Goal: Download file/media

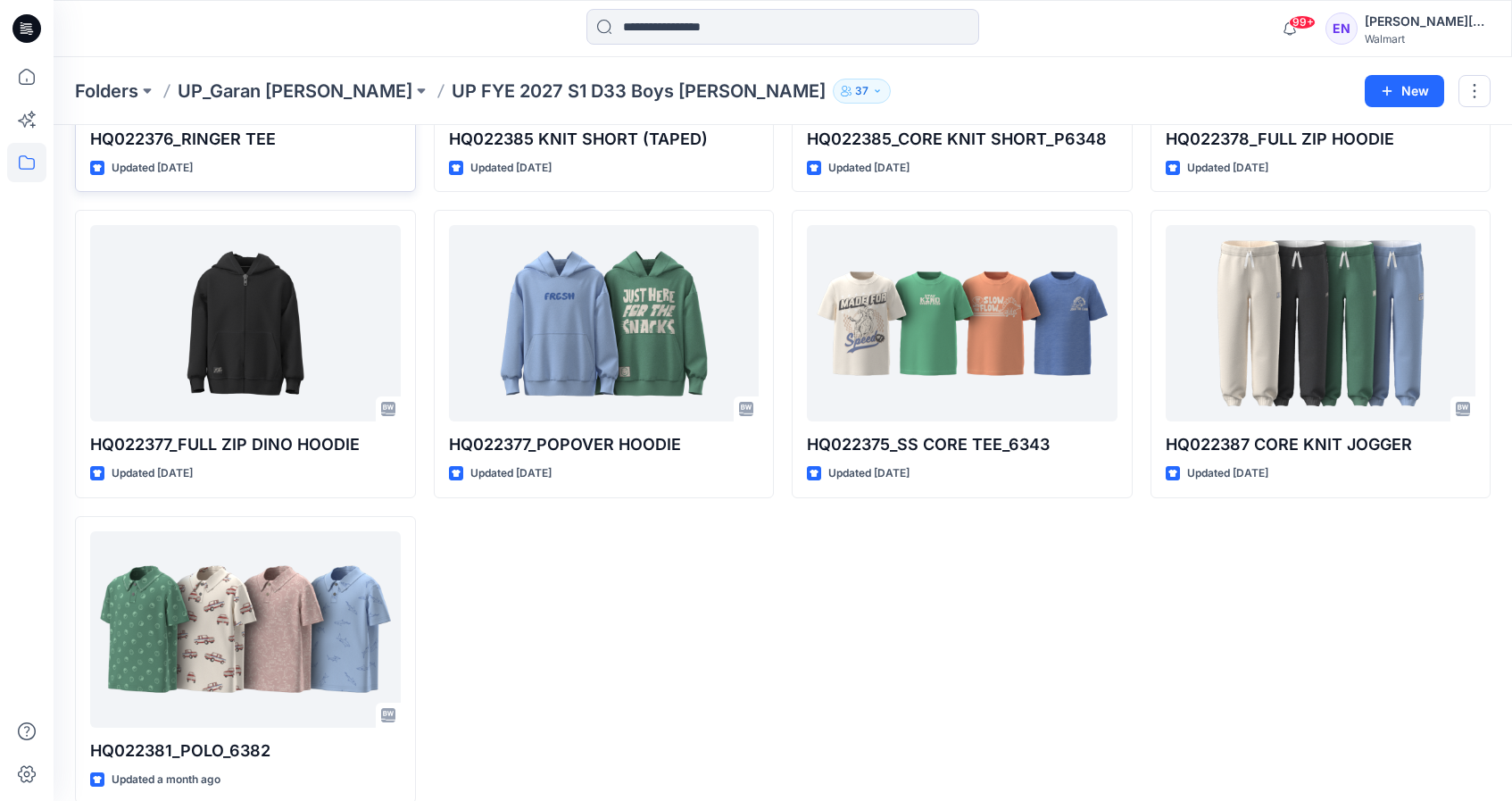
scroll to position [1237, 0]
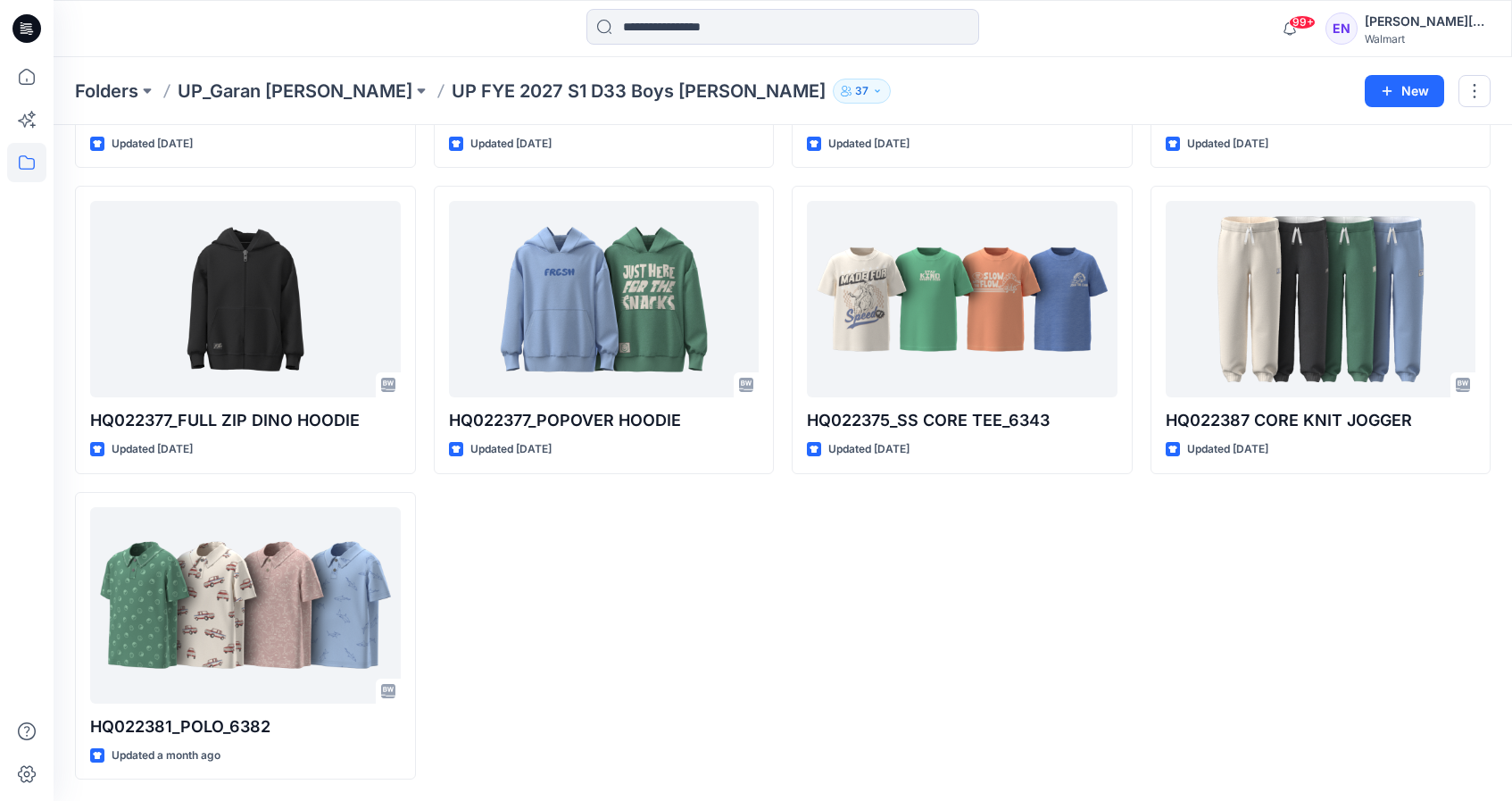
click at [244, 71] on div "Folders UP_Garan [PERSON_NAME] UP [PERSON_NAME] 2027 S1 D33 Boys [PERSON_NAME] …" at bounding box center [782, 91] width 1459 height 68
click at [255, 86] on p "UP_Garan [PERSON_NAME]" at bounding box center [294, 91] width 234 height 25
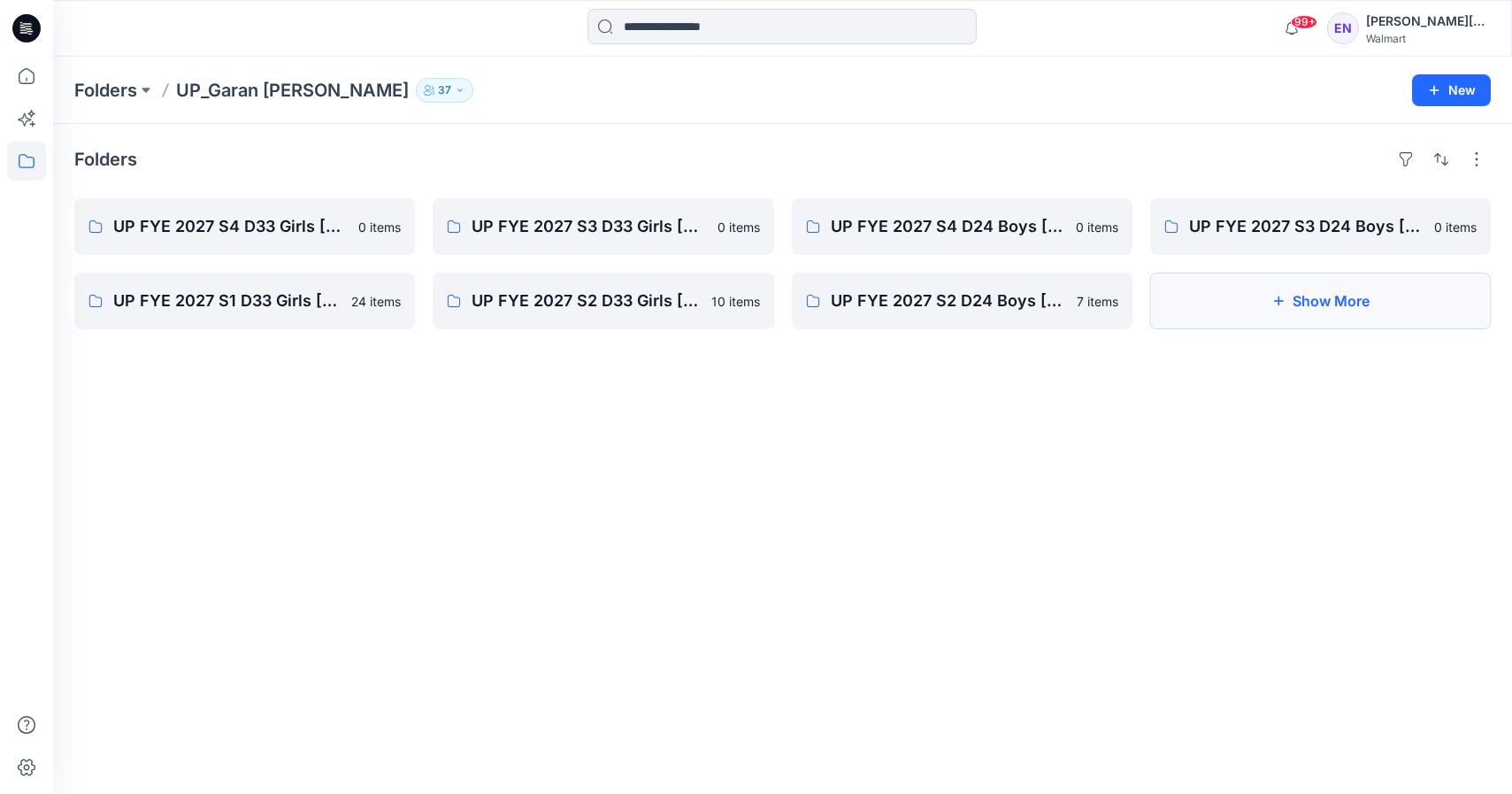
click at [1349, 303] on button "Show More" at bounding box center [1321, 301] width 341 height 57
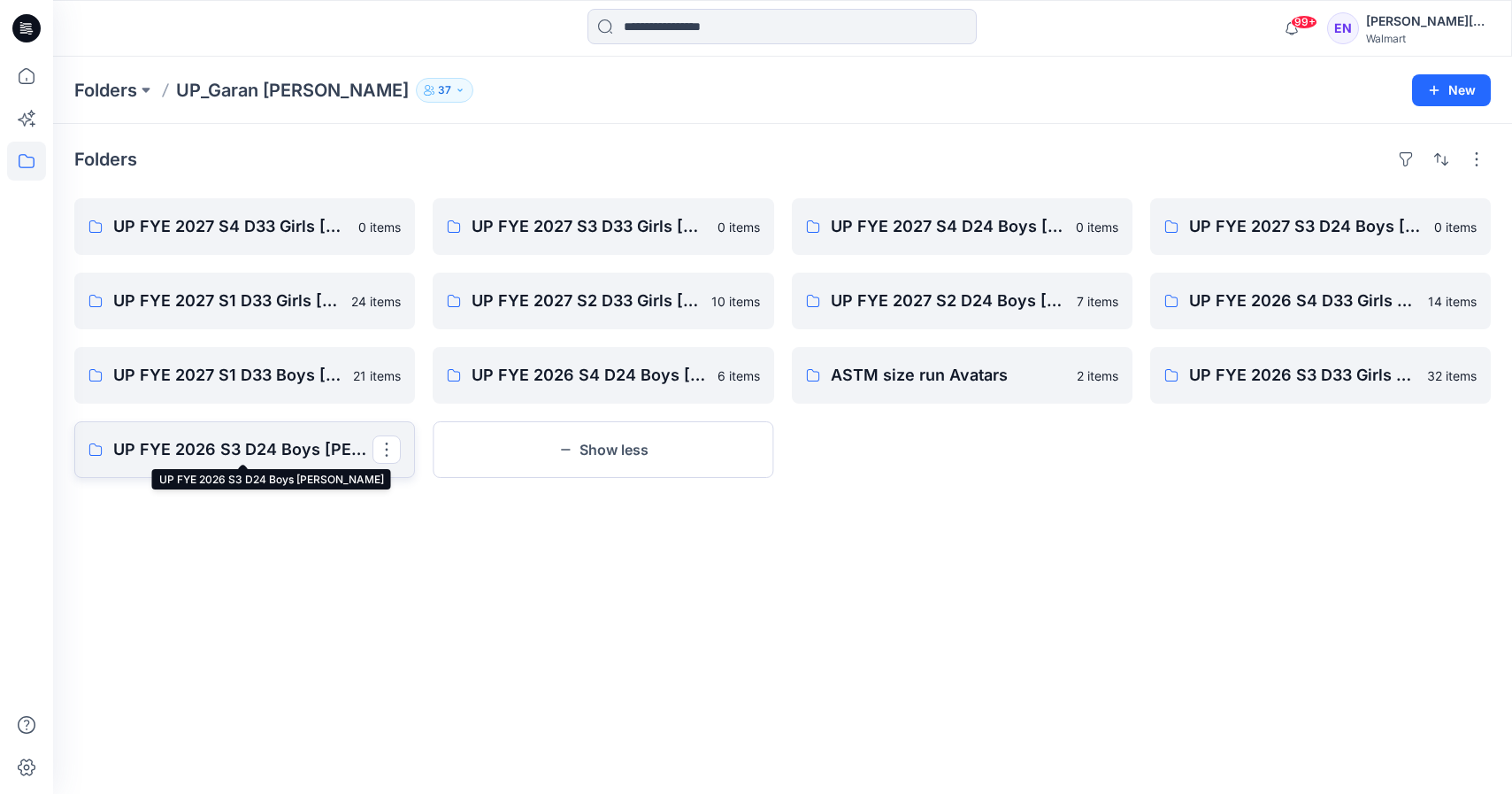
click at [310, 451] on p "UP FYE 2026 S3 D24 Boys [PERSON_NAME]" at bounding box center [242, 449] width 259 height 25
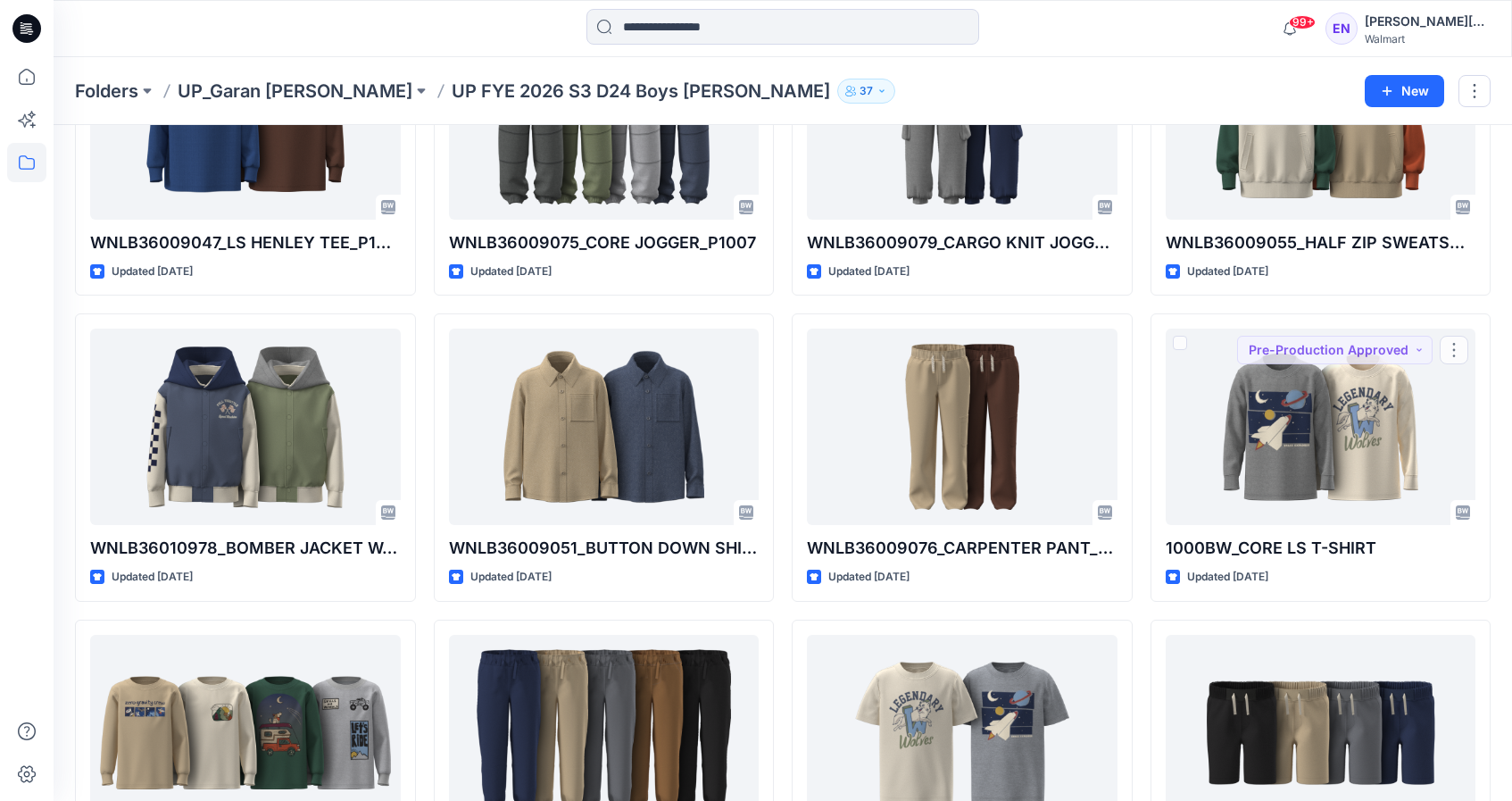
scroll to position [1237, 0]
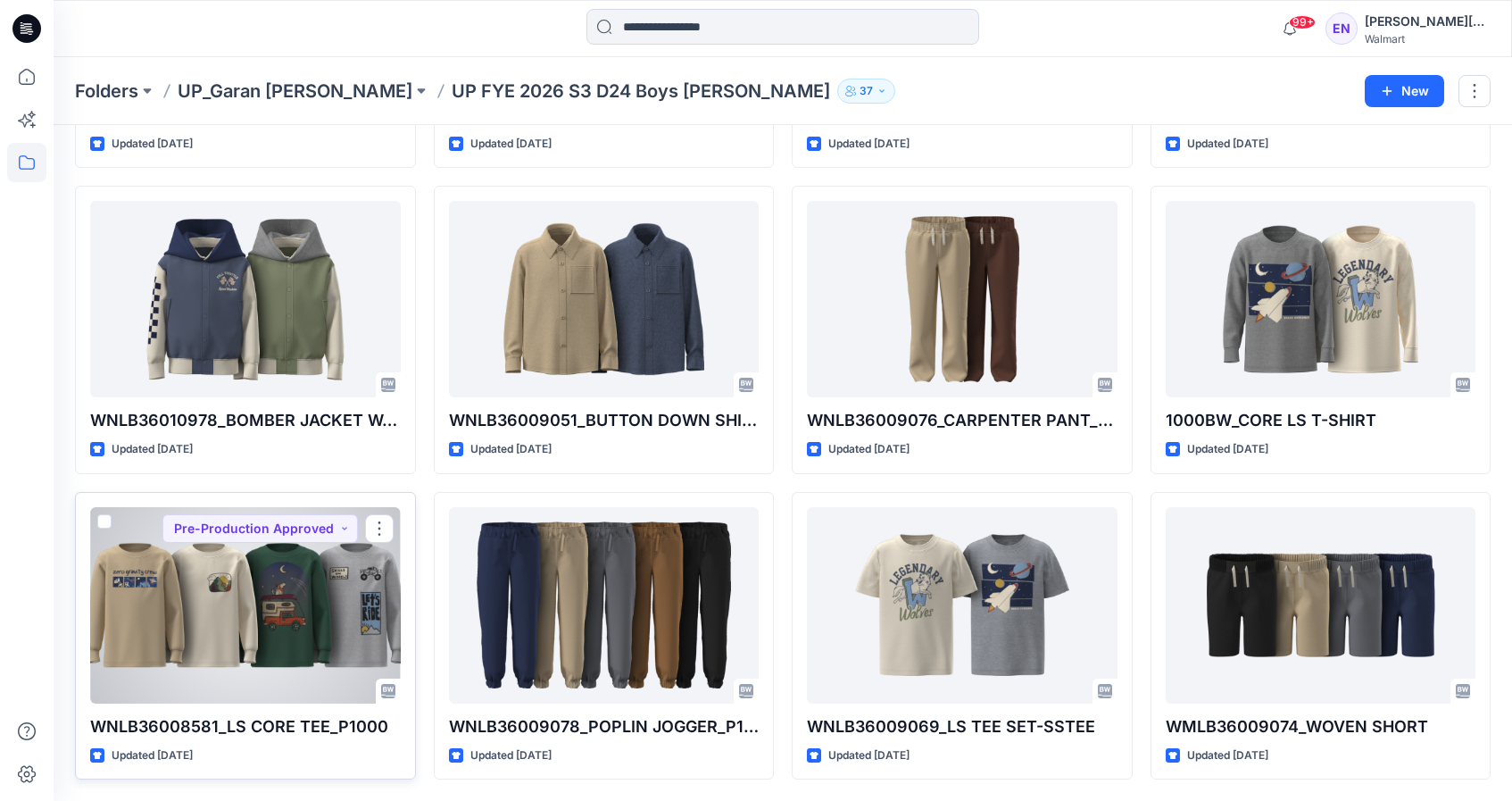
click at [359, 621] on div at bounding box center [245, 605] width 311 height 196
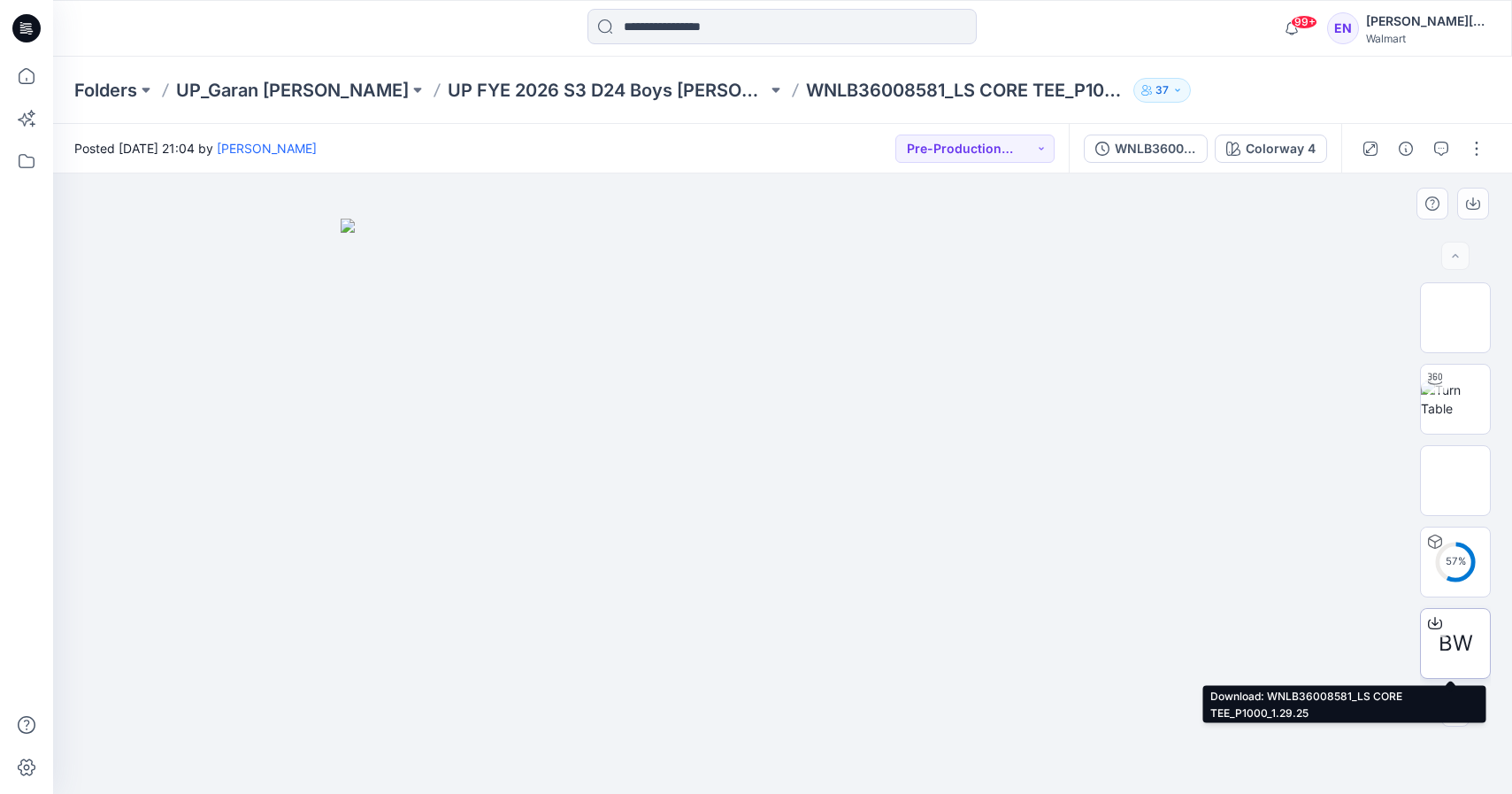
click at [1454, 644] on span "BW" at bounding box center [1455, 642] width 34 height 31
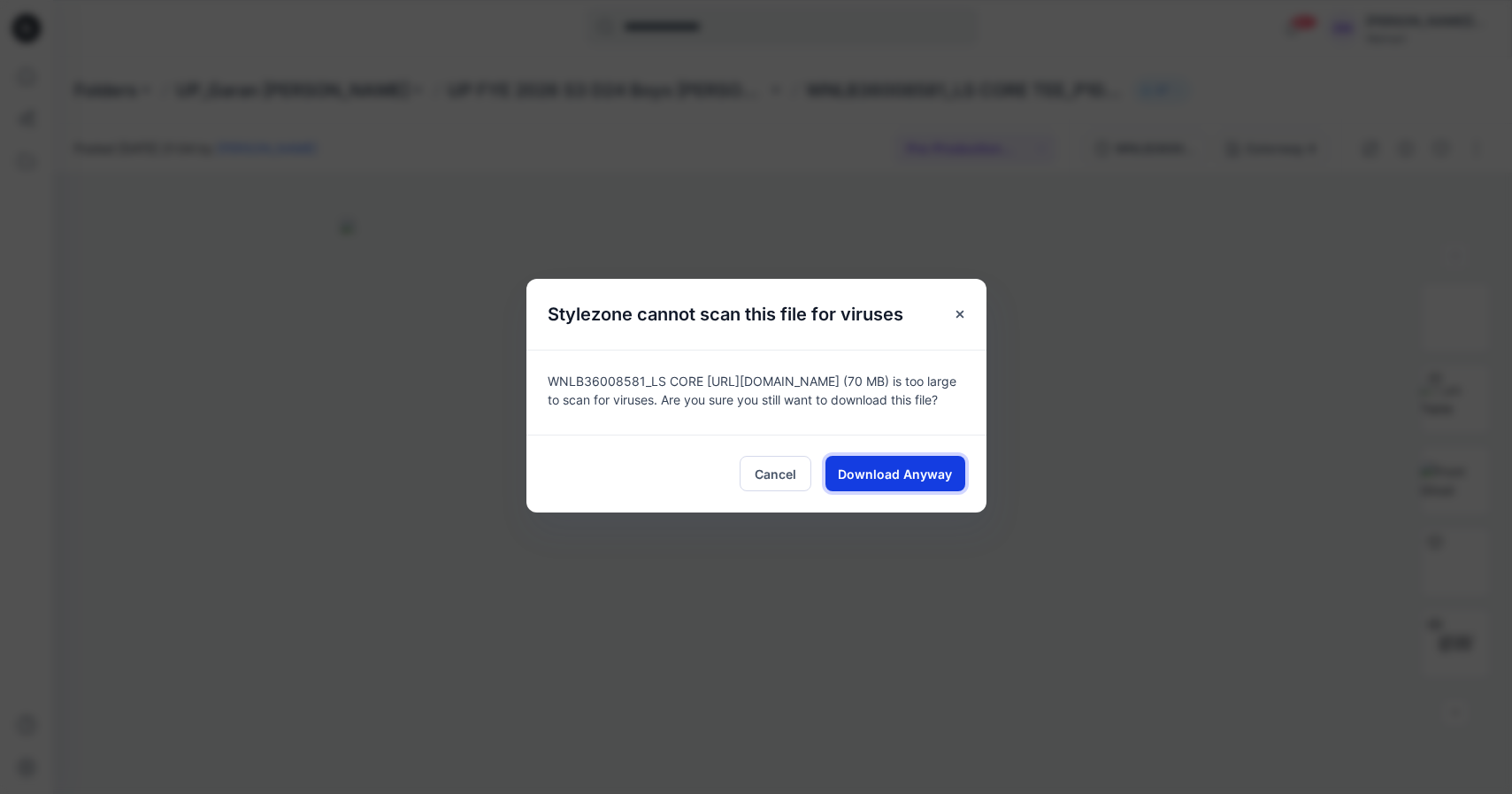
click at [882, 471] on span "Download Anyway" at bounding box center [895, 474] width 114 height 19
